Goal: Transaction & Acquisition: Purchase product/service

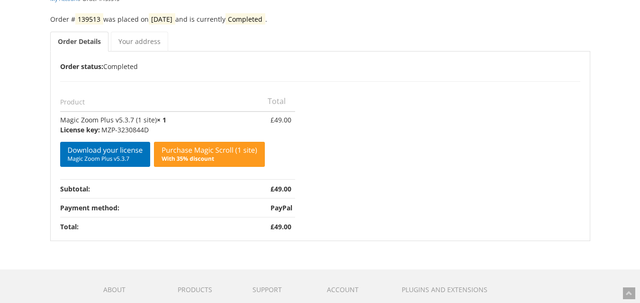
scroll to position [95, 0]
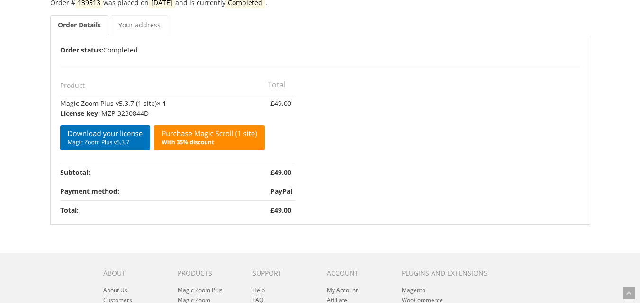
click at [219, 135] on link "Purchase Magic Scroll (1 site) With 35% discount" at bounding box center [209, 137] width 110 height 25
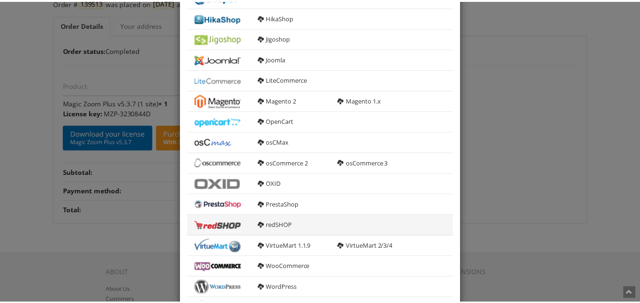
scroll to position [180, 0]
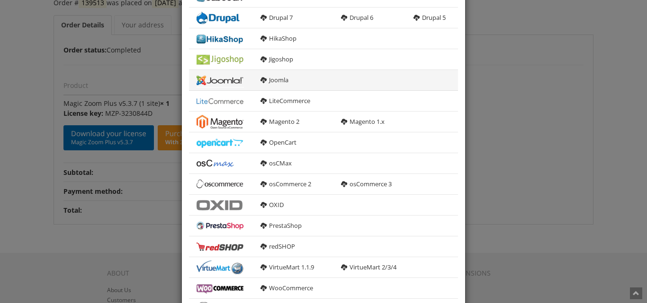
click at [216, 81] on b at bounding box center [219, 80] width 47 height 14
click at [260, 79] on b at bounding box center [263, 80] width 6 height 6
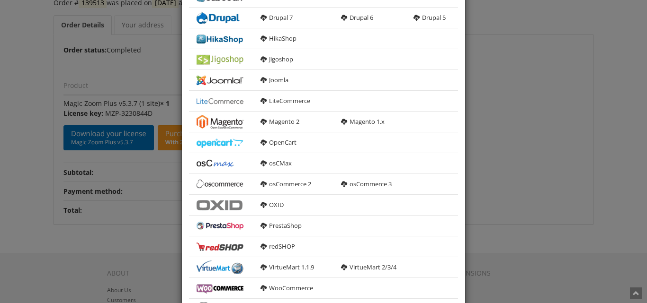
click at [10, 112] on div "× Download Magic Zoom Plus 5.3.7 General HTML version For manual integration ma…" at bounding box center [323, 151] width 647 height 303
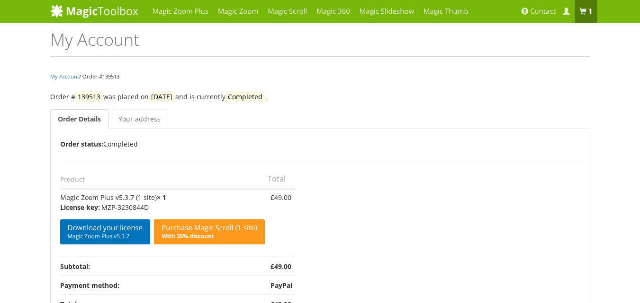
scroll to position [0, 0]
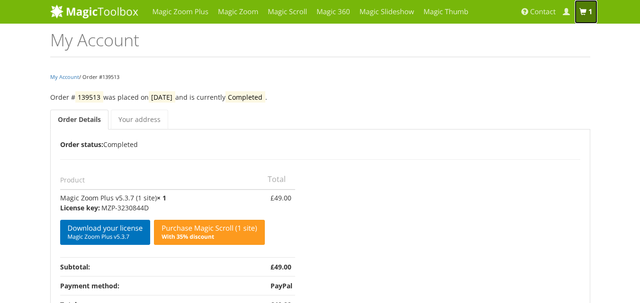
click at [581, 9] on span at bounding box center [582, 12] width 7 height 7
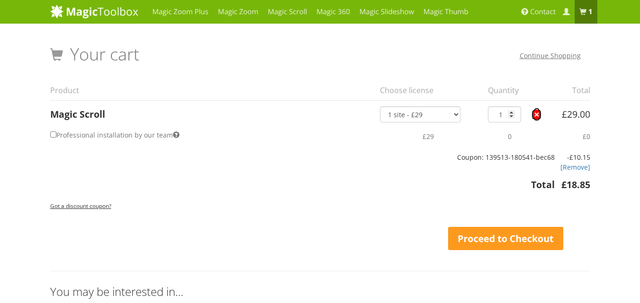
click at [534, 114] on link "×" at bounding box center [536, 115] width 10 height 10
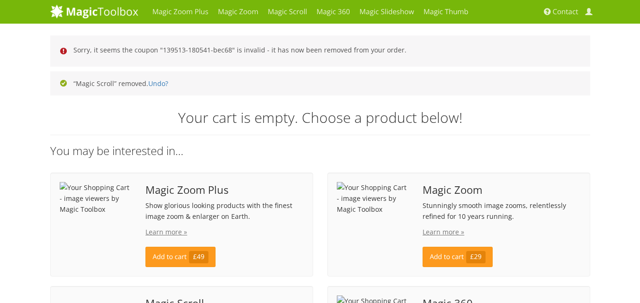
click at [194, 194] on span "Magic Zoom Plus" at bounding box center [224, 190] width 158 height 11
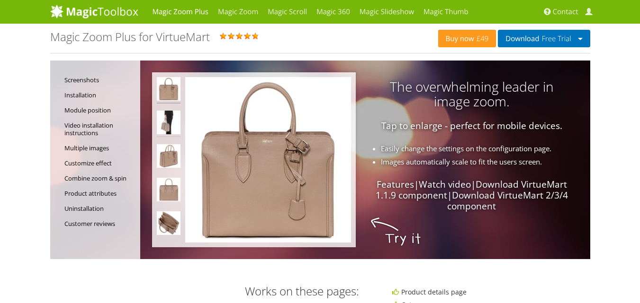
click at [178, 121] on img at bounding box center [169, 124] width 24 height 27
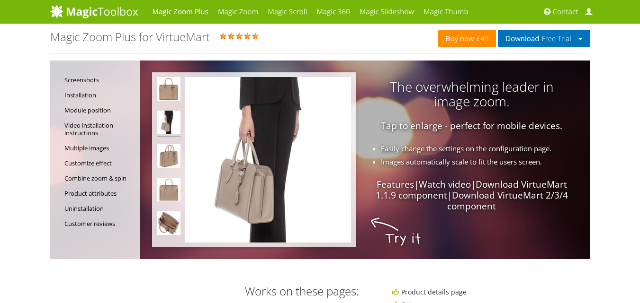
click at [474, 40] on span "£49" at bounding box center [481, 39] width 15 height 8
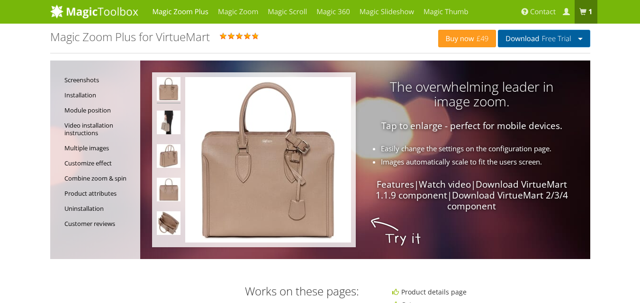
click at [585, 36] on button "Download Free Trial" at bounding box center [544, 39] width 92 height 18
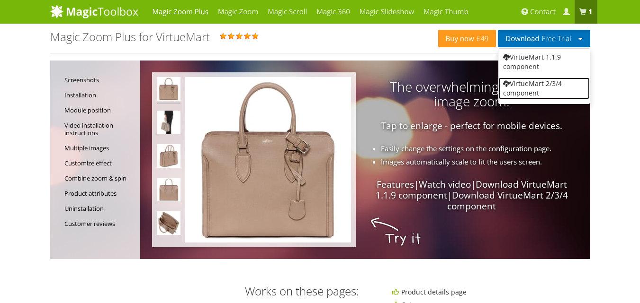
click at [524, 91] on link "VirtueMart 2/3/4 component" at bounding box center [543, 89] width 91 height 22
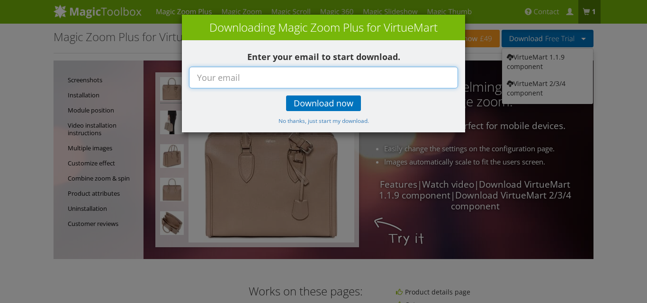
click at [292, 82] on input "text" at bounding box center [323, 78] width 269 height 22
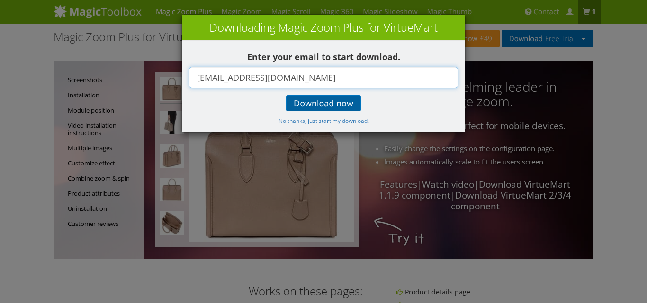
type input "mewlpublic@mail.com"
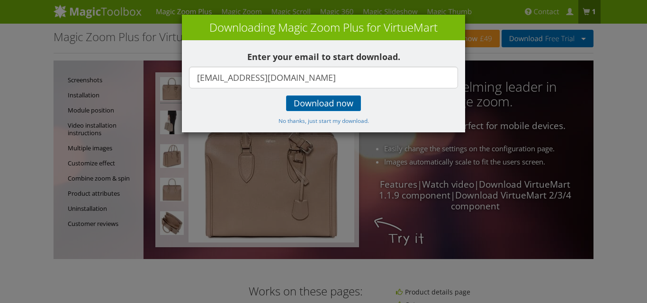
click at [293, 107] on link "Download now" at bounding box center [323, 104] width 75 height 16
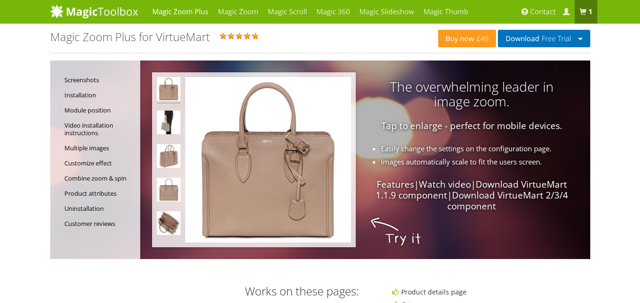
click at [473, 33] on link "Buy now £49" at bounding box center [467, 39] width 58 height 18
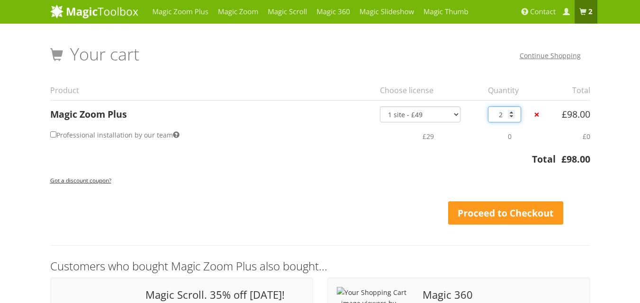
click at [509, 120] on input "2" at bounding box center [504, 115] width 33 height 16
type input "1"
click at [510, 116] on input "1" at bounding box center [504, 115] width 33 height 16
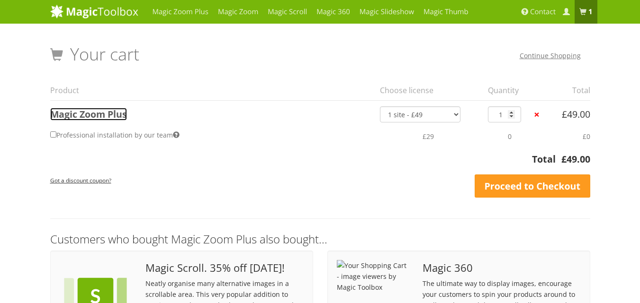
click at [116, 114] on link "Magic Zoom Plus" at bounding box center [88, 114] width 77 height 13
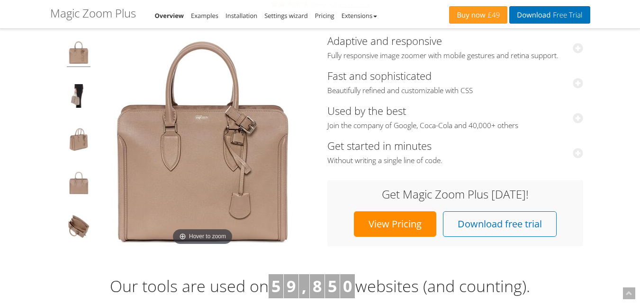
scroll to position [95, 0]
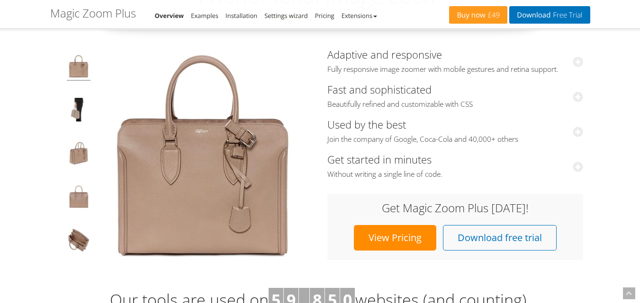
click at [403, 243] on link "View Pricing" at bounding box center [395, 238] width 82 height 26
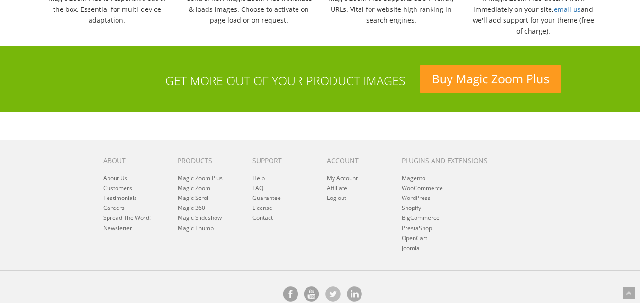
scroll to position [1089, 0]
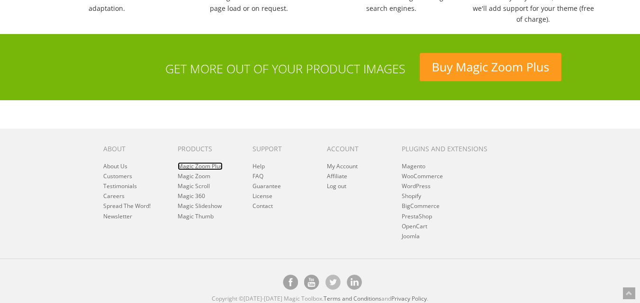
click at [221, 165] on link "Magic Zoom Plus" at bounding box center [200, 166] width 45 height 8
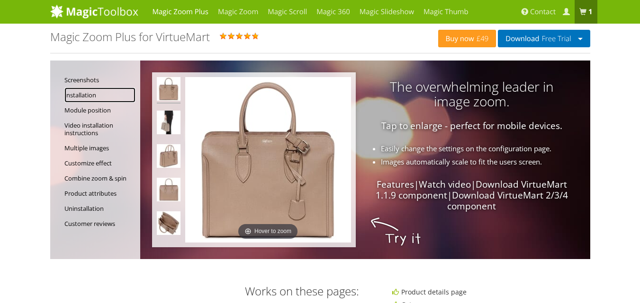
click at [89, 96] on link "Installation" at bounding box center [99, 95] width 71 height 15
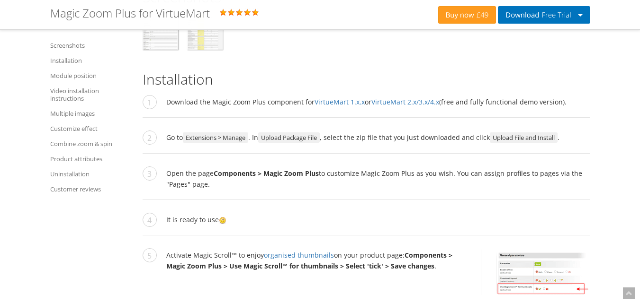
scroll to position [860, 0]
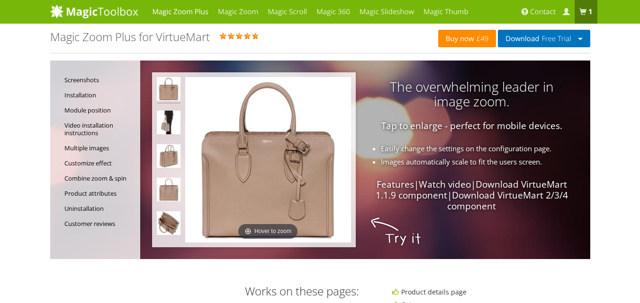
click at [454, 38] on link "Buy now £49" at bounding box center [467, 39] width 58 height 18
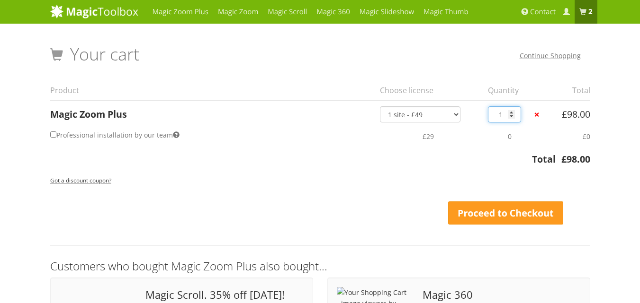
type input "1"
click at [510, 118] on input "1" at bounding box center [504, 115] width 33 height 16
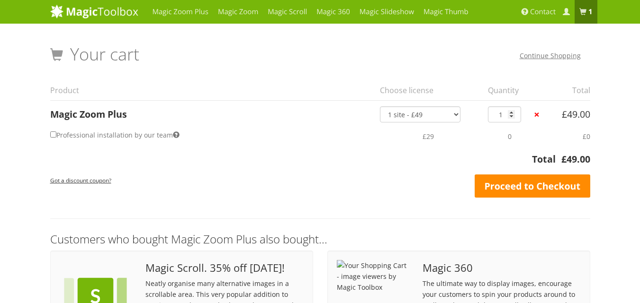
click at [548, 190] on link "Proceed to Checkout" at bounding box center [532, 187] width 116 height 24
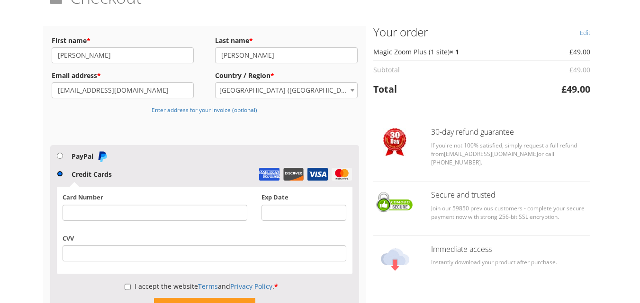
scroll to position [95, 0]
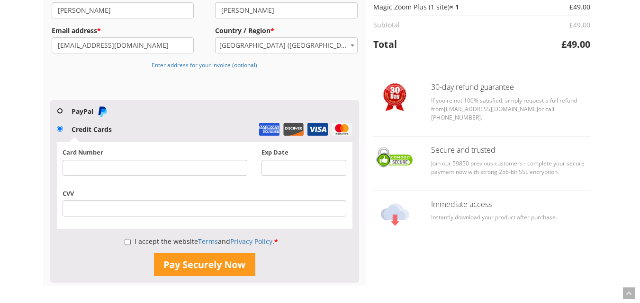
click at [61, 110] on input "PayPal" at bounding box center [60, 111] width 6 height 6
radio input "true"
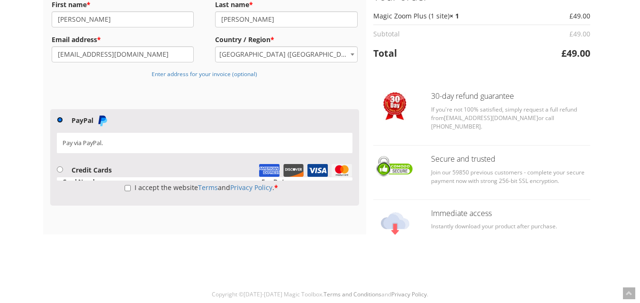
scroll to position [80, 0]
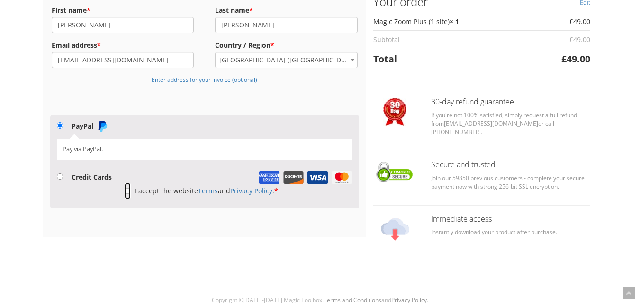
click at [126, 192] on input "I accept the website Terms and Privacy Policy . *" at bounding box center [128, 191] width 6 height 16
checkbox input "true"
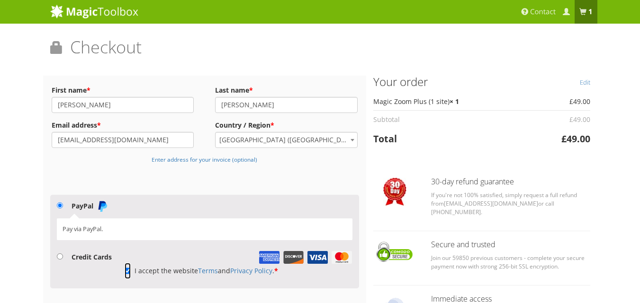
scroll to position [47, 0]
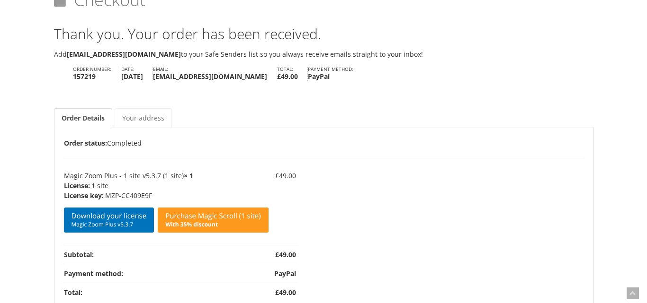
scroll to position [95, 0]
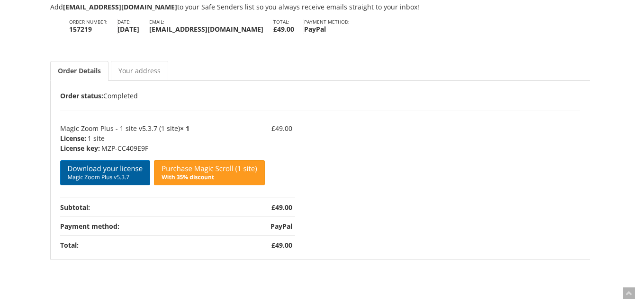
click at [108, 176] on span "Magic Zoom Plus v5.3.7" at bounding box center [105, 178] width 75 height 8
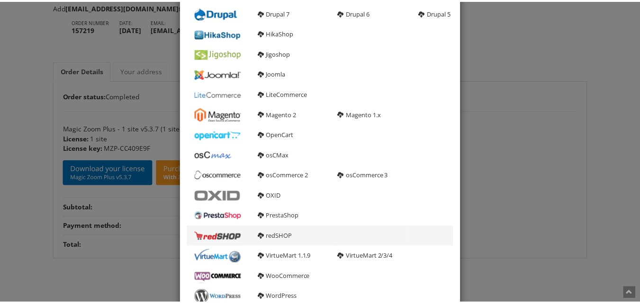
scroll to position [149, 0]
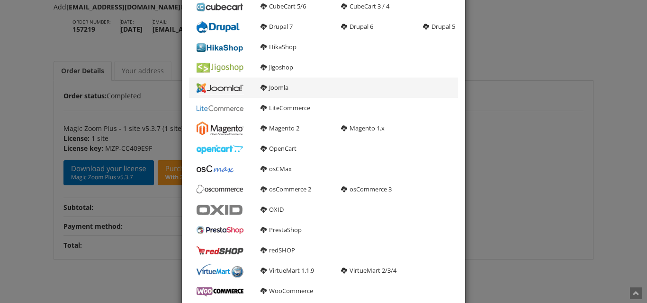
click at [222, 88] on b at bounding box center [219, 88] width 47 height 14
click at [270, 90] on link "Joomla" at bounding box center [274, 87] width 28 height 9
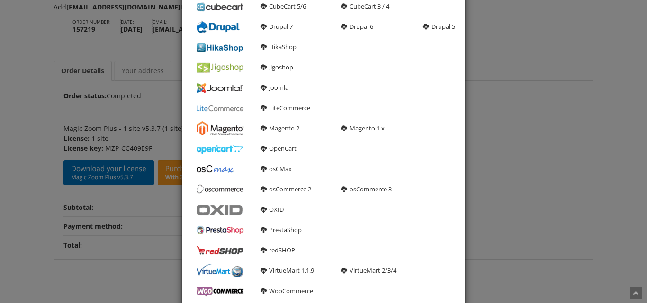
click at [0, 125] on div "× Download Magic Zoom Plus 5.3.7 General HTML version For manual integration ma…" at bounding box center [323, 151] width 647 height 303
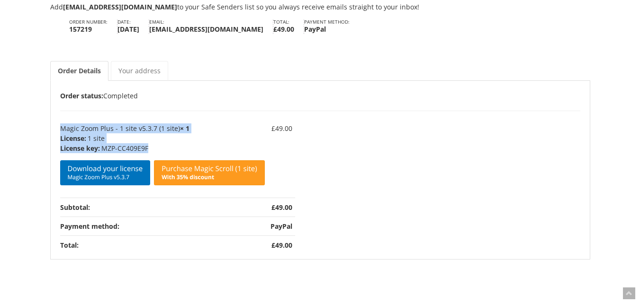
drag, startPoint x: 149, startPoint y: 148, endPoint x: 57, endPoint y: 130, distance: 93.7
click at [57, 130] on div "Order Details Order status: Completed Product Total Magic Zoom Plus - 1 site v5…" at bounding box center [320, 170] width 540 height 179
drag, startPoint x: 87, startPoint y: 134, endPoint x: 96, endPoint y: 140, distance: 10.0
click at [96, 140] on p "1 site" at bounding box center [162, 139] width 205 height 10
drag, startPoint x: 62, startPoint y: 127, endPoint x: 160, endPoint y: 150, distance: 99.8
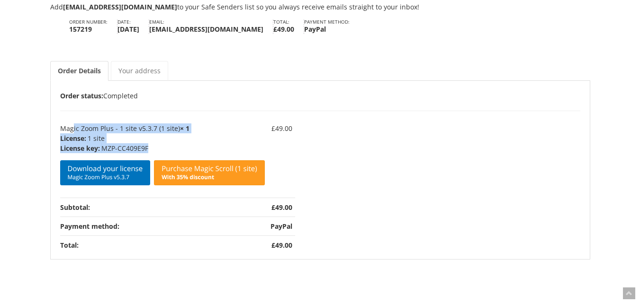
click at [160, 150] on td "Magic Zoom Plus - 1 site v5.3.7 (1 site) × 1 License: 1 site License key: MZP-C…" at bounding box center [163, 159] width 207 height 77
copy td "Magic Zoom Plus - 1 site v5.3.7 (1 site) × 1 License: 1 site License key: MZP-C…"
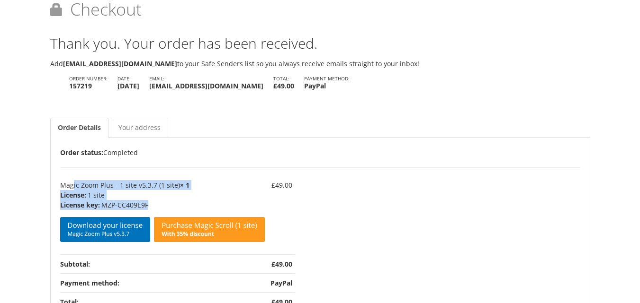
scroll to position [22, 0]
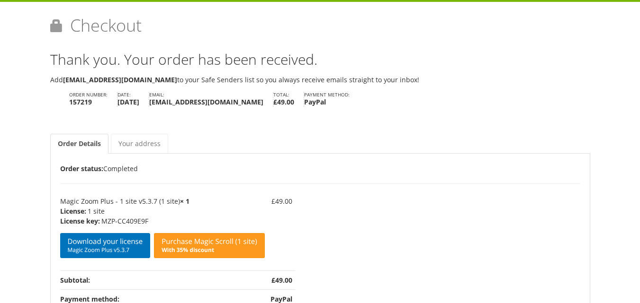
click at [1, 160] on div "Magic Zoom Plus Magic Zoom Magic Scroll Magic 360 Magic Slideshow Magic Thumb" at bounding box center [320, 188] width 640 height 420
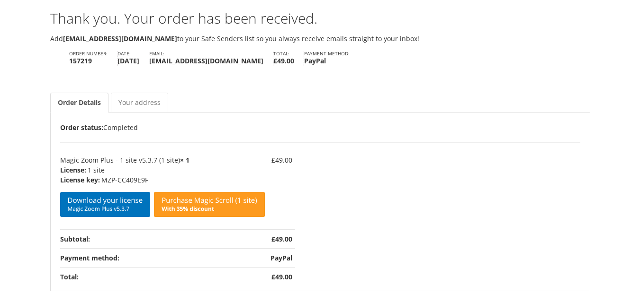
scroll to position [0, 0]
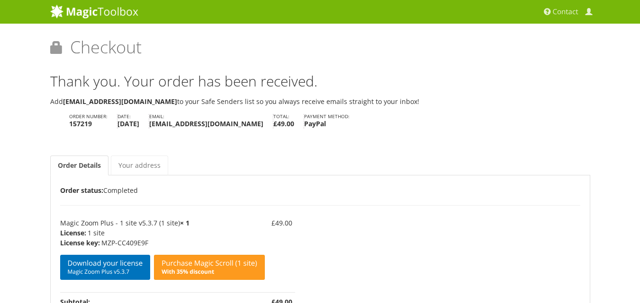
drag, startPoint x: 464, startPoint y: 66, endPoint x: 436, endPoint y: 234, distance: 170.3
click at [436, 234] on div "Order Details Order status: Completed Product Total Magic Zoom Plus - 1 site v5…" at bounding box center [320, 267] width 520 height 164
